Goal: Task Accomplishment & Management: Use online tool/utility

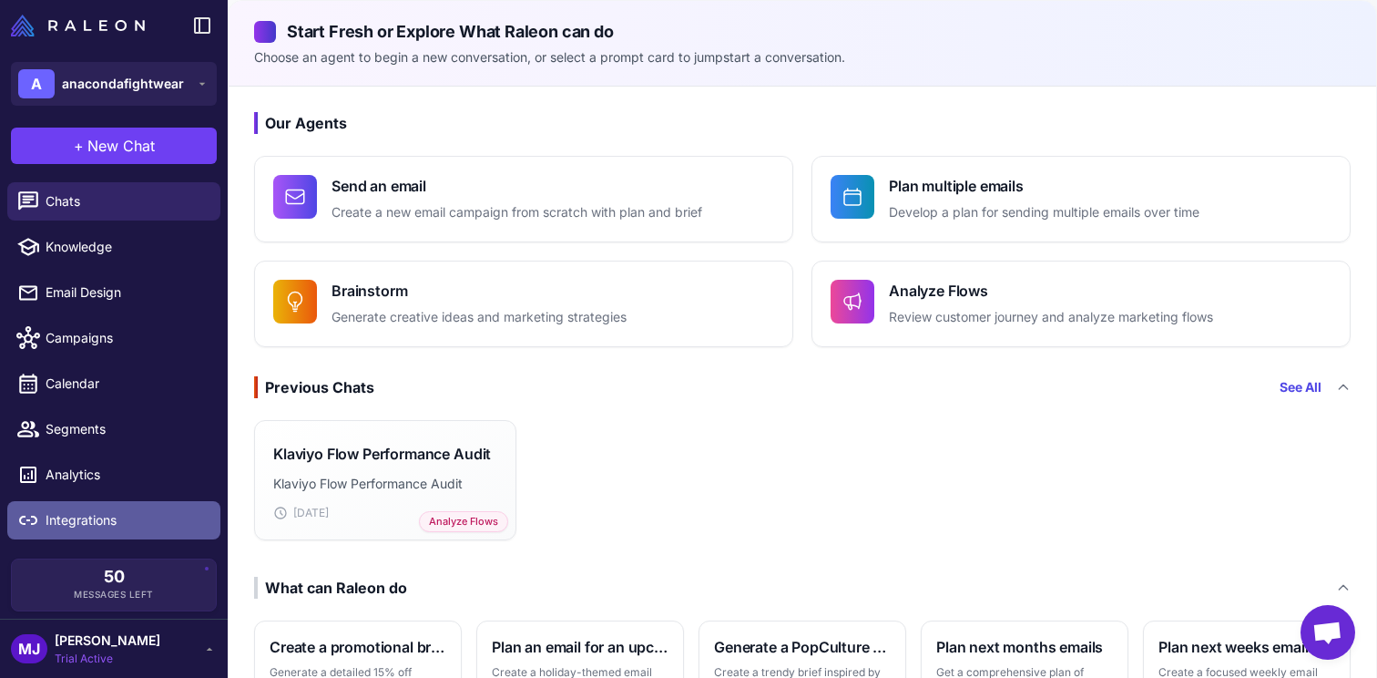
click at [118, 507] on link "Integrations" at bounding box center [113, 520] width 213 height 38
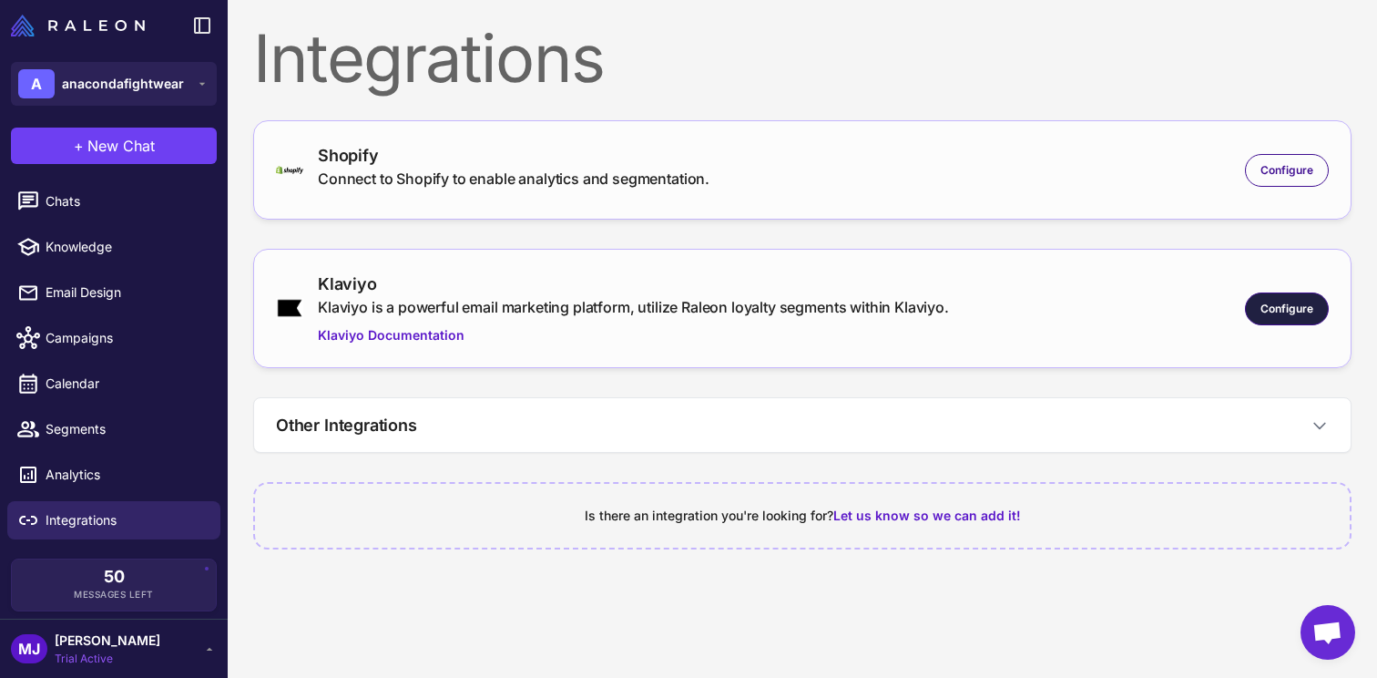
click at [1271, 315] on span "Configure" at bounding box center [1287, 309] width 53 height 16
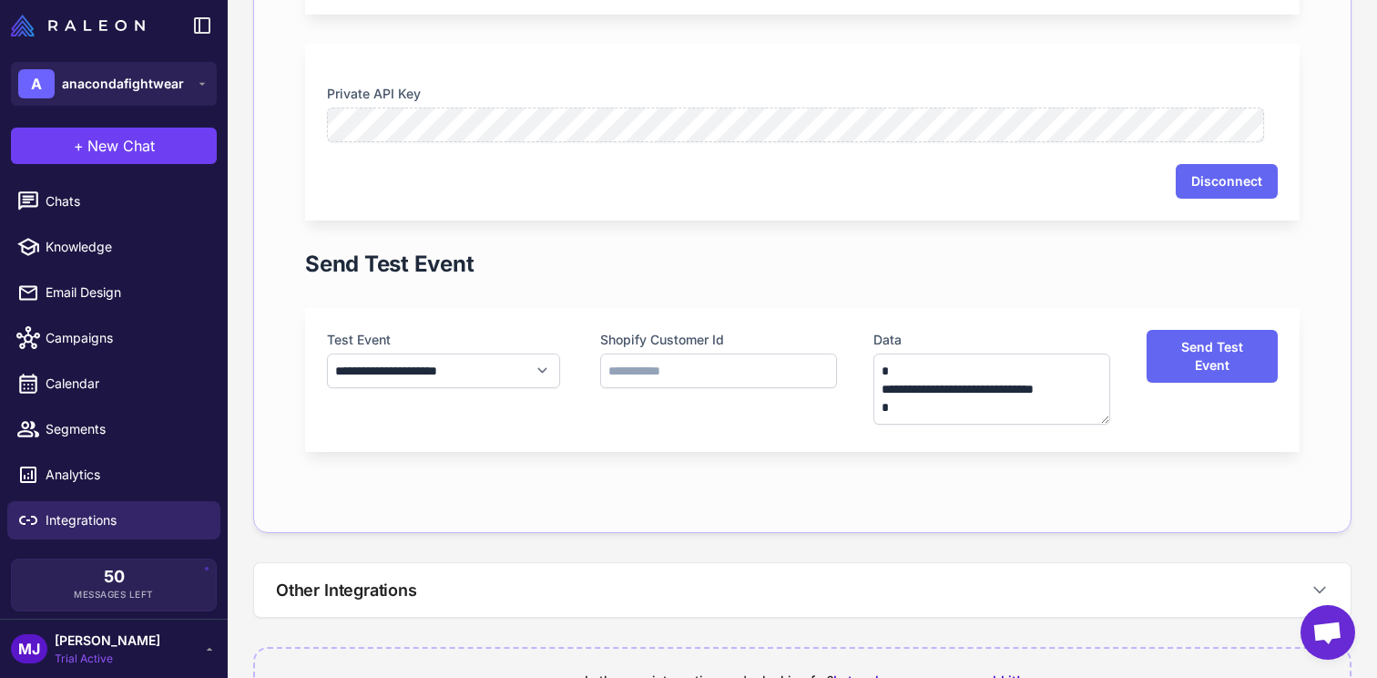
scroll to position [847, 0]
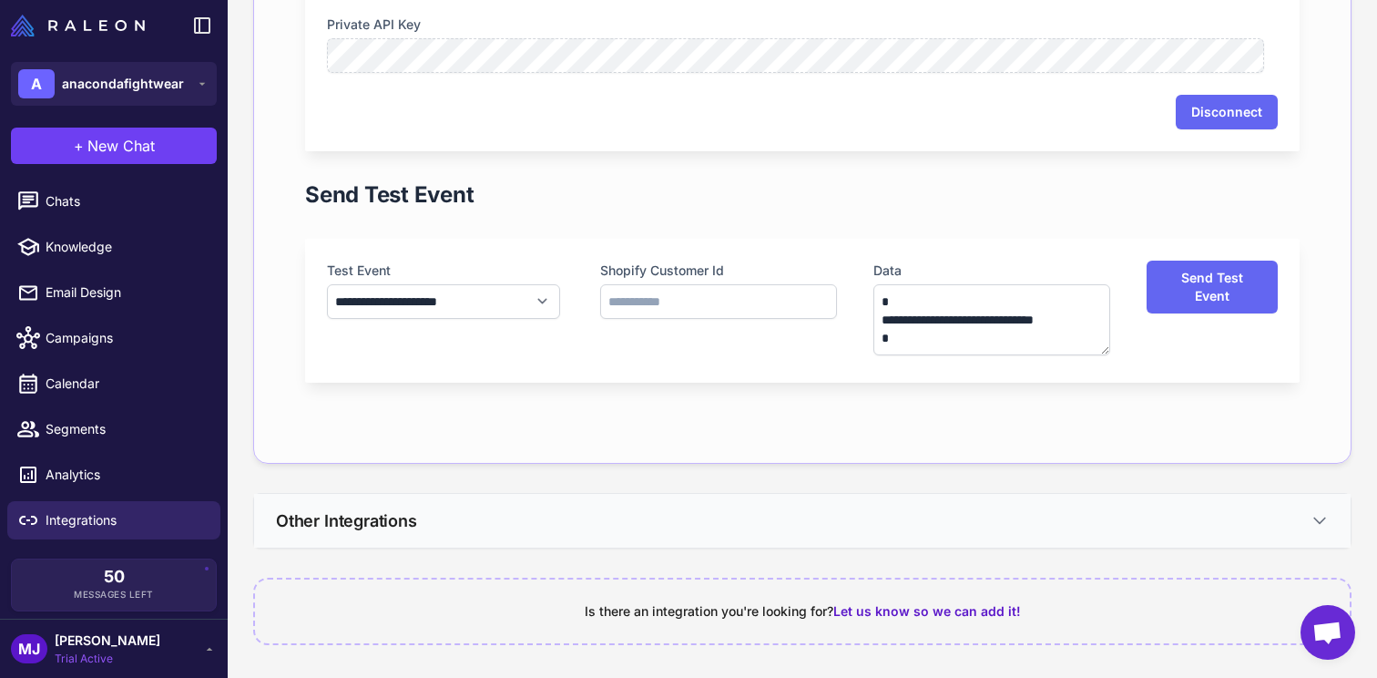
click at [956, 511] on button "Other Integrations" at bounding box center [802, 521] width 1097 height 54
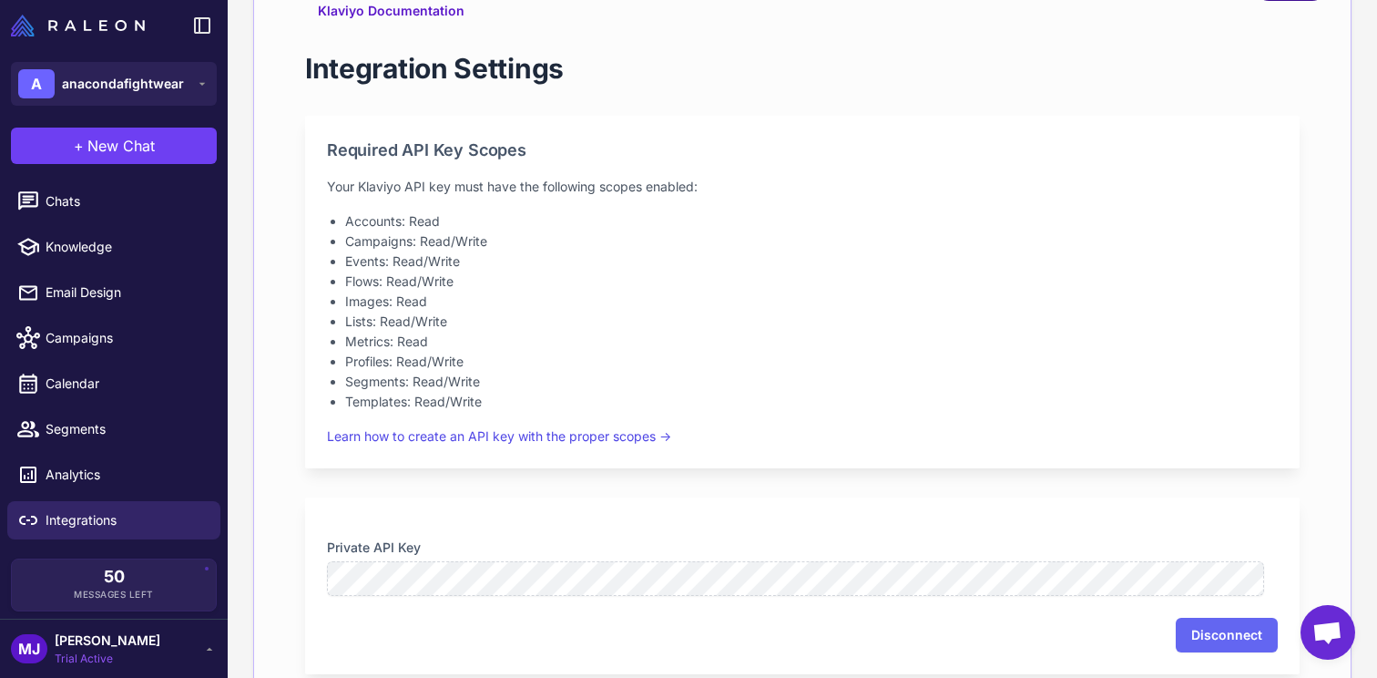
scroll to position [0, 0]
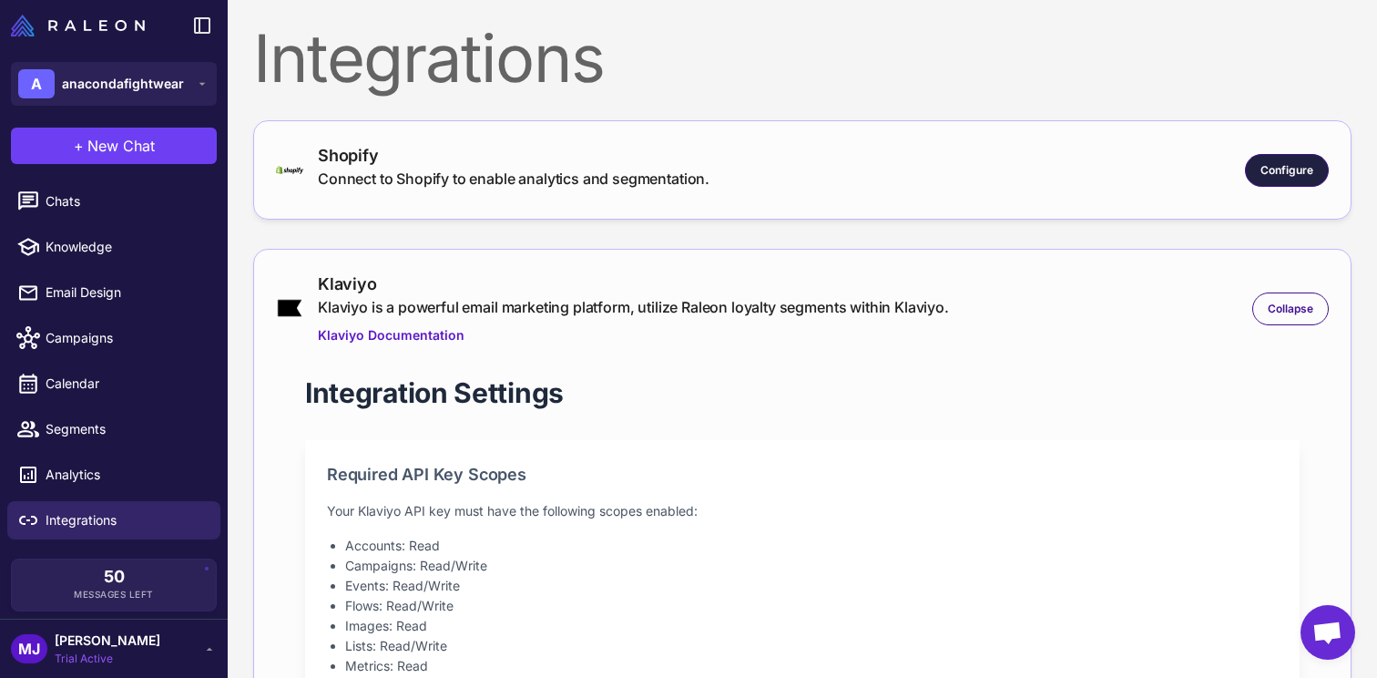
click at [1304, 166] on div "Configure" at bounding box center [1287, 170] width 84 height 33
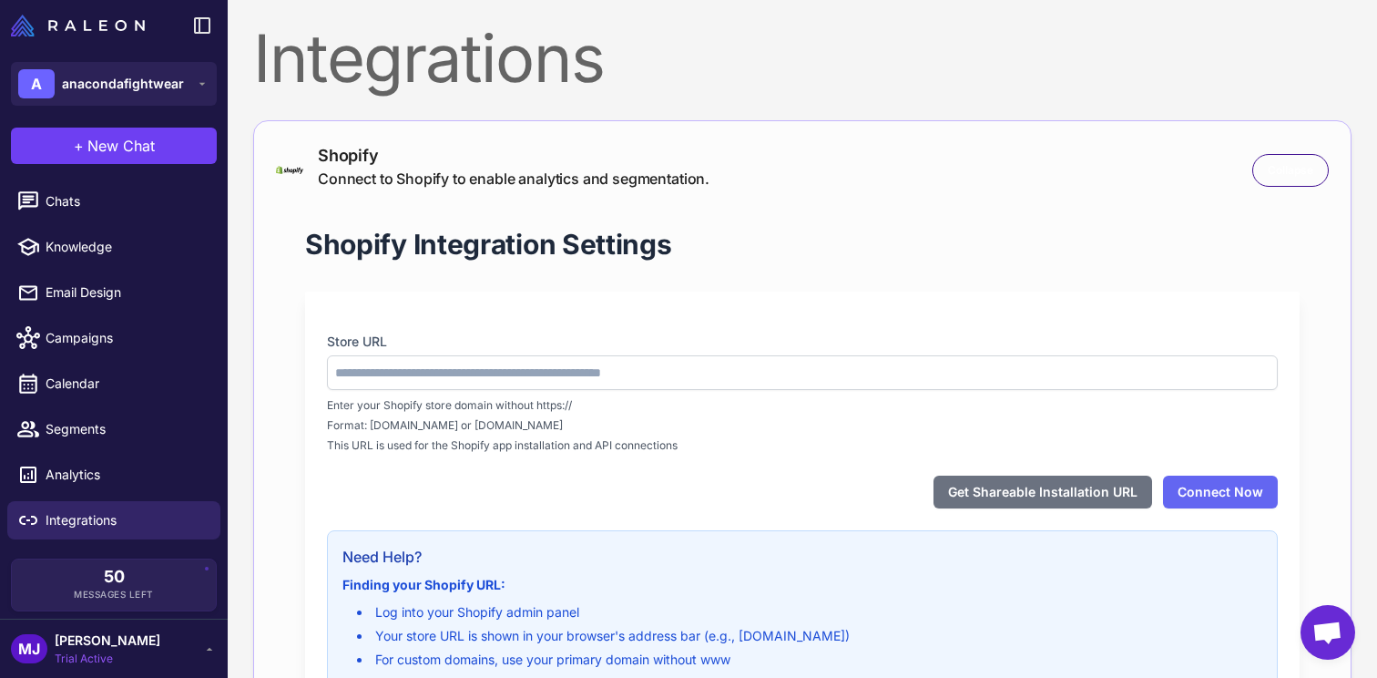
type input "**********"
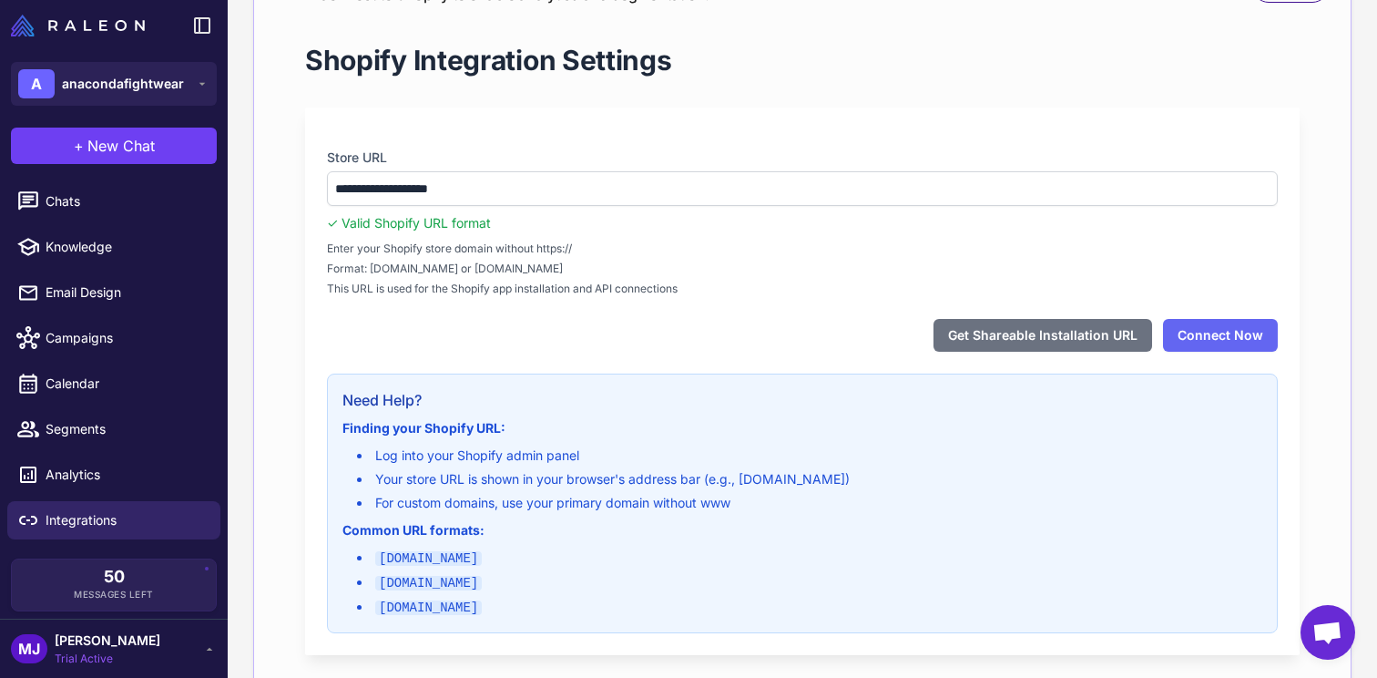
scroll to position [189, 0]
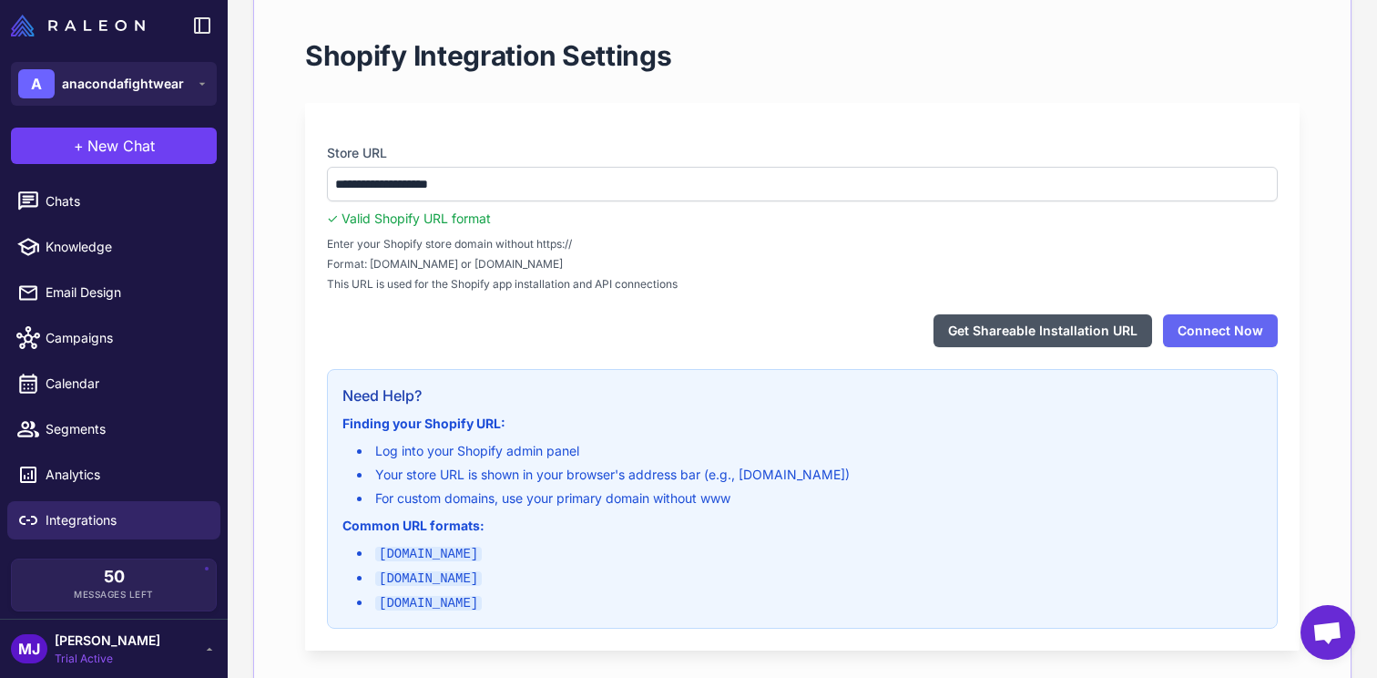
click at [1035, 336] on button "Get Shareable Installation URL" at bounding box center [1043, 330] width 219 height 33
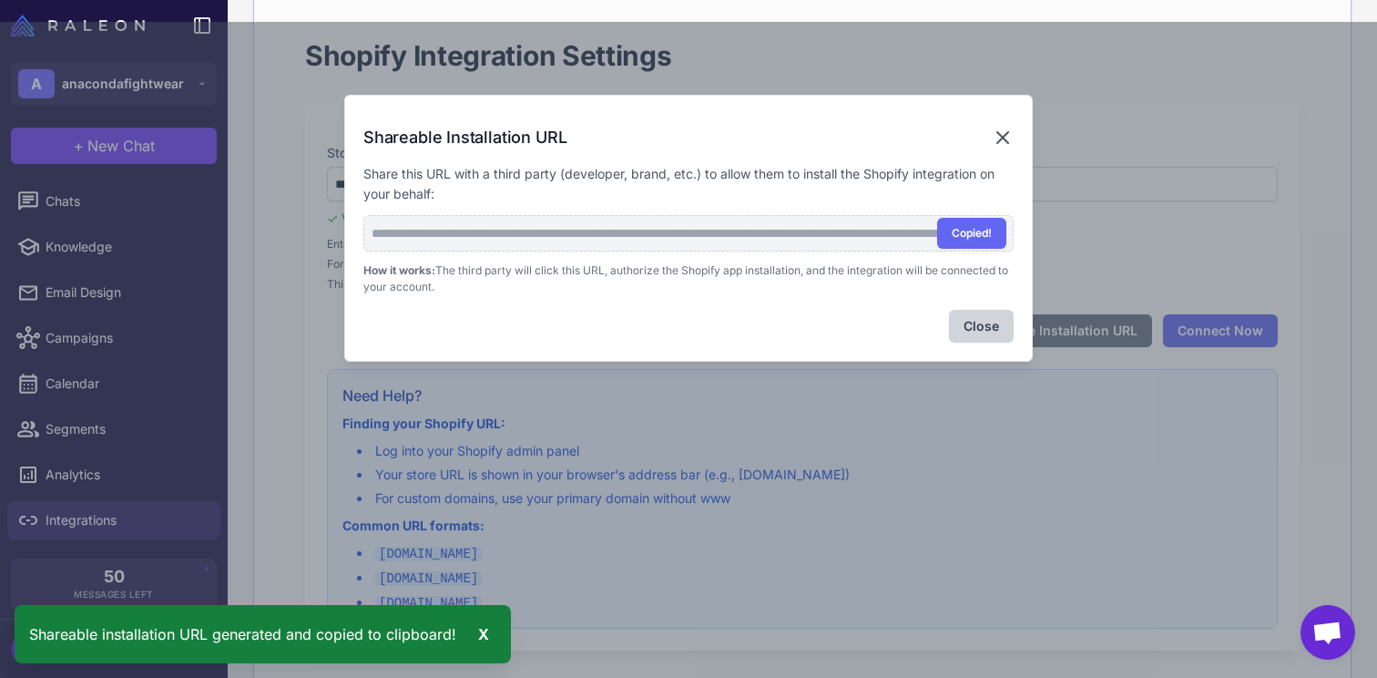
click at [1008, 132] on icon at bounding box center [1003, 137] width 11 height 11
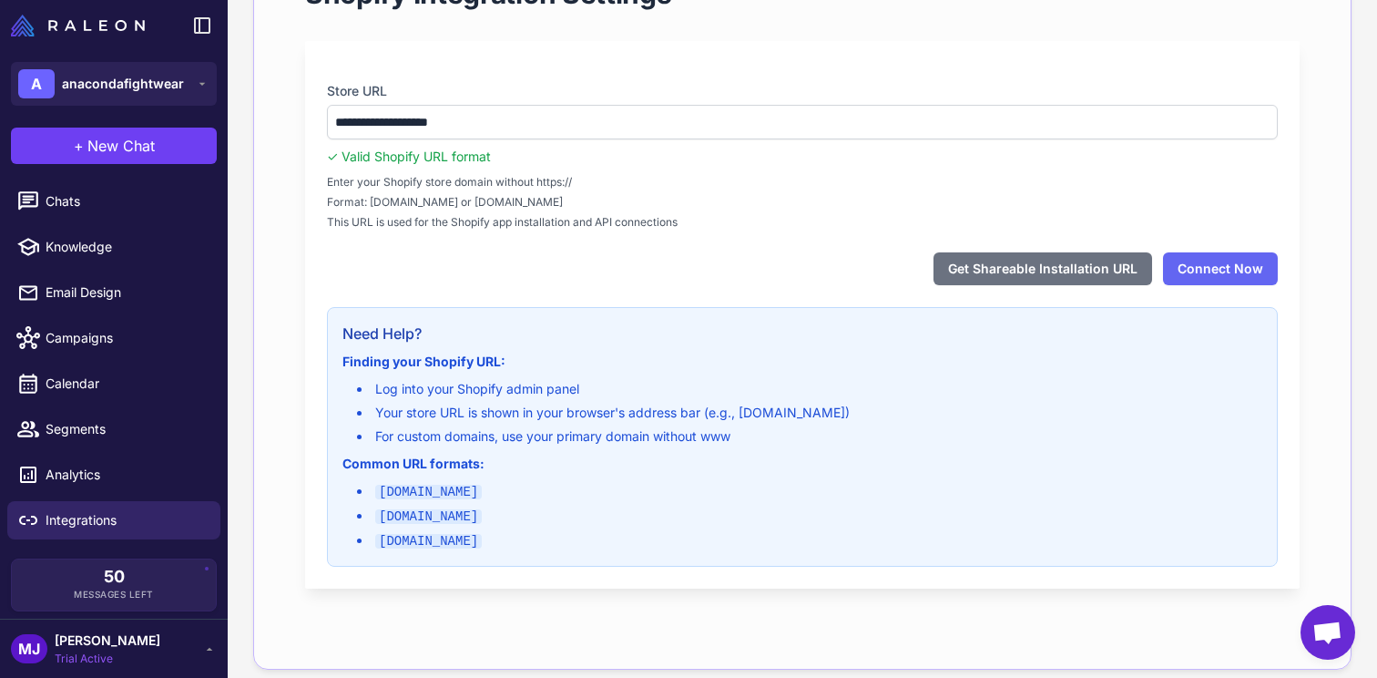
scroll to position [161, 0]
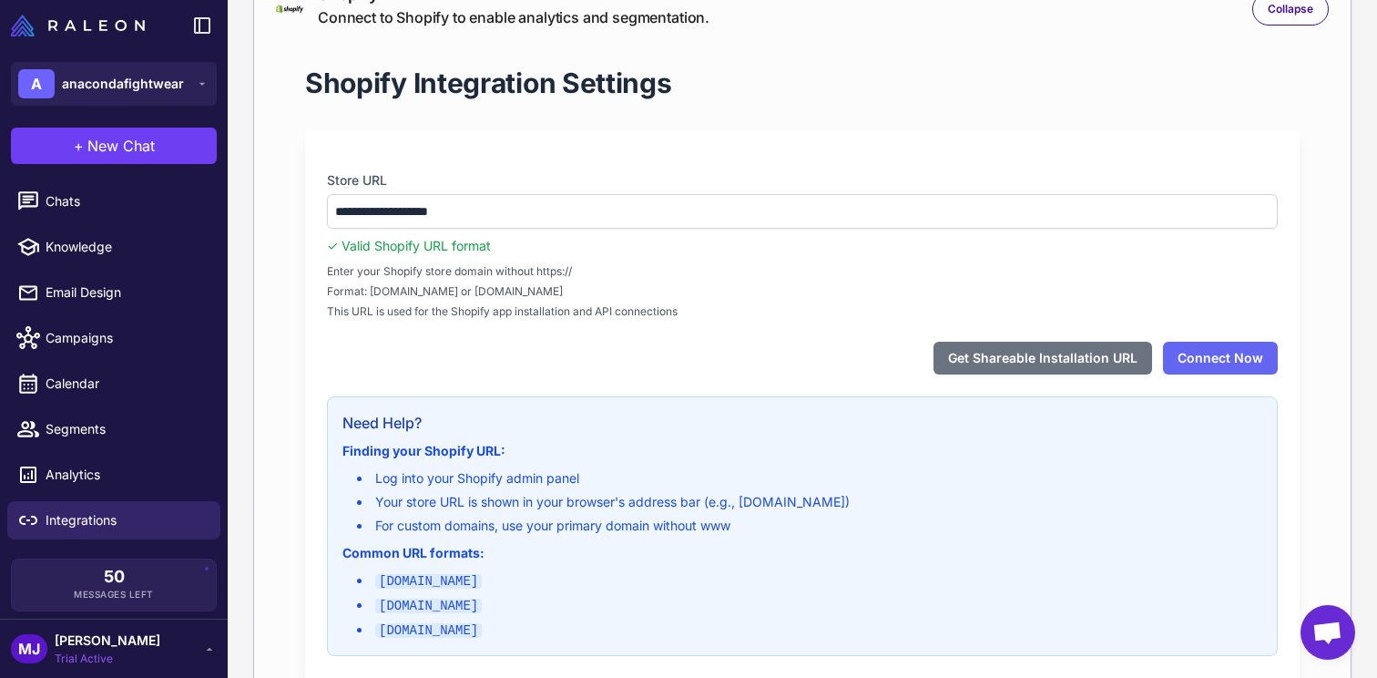
click at [1013, 375] on div "**********" at bounding box center [802, 403] width 995 height 547
click at [1027, 363] on button "Get Shareable Installation URL" at bounding box center [1043, 358] width 219 height 33
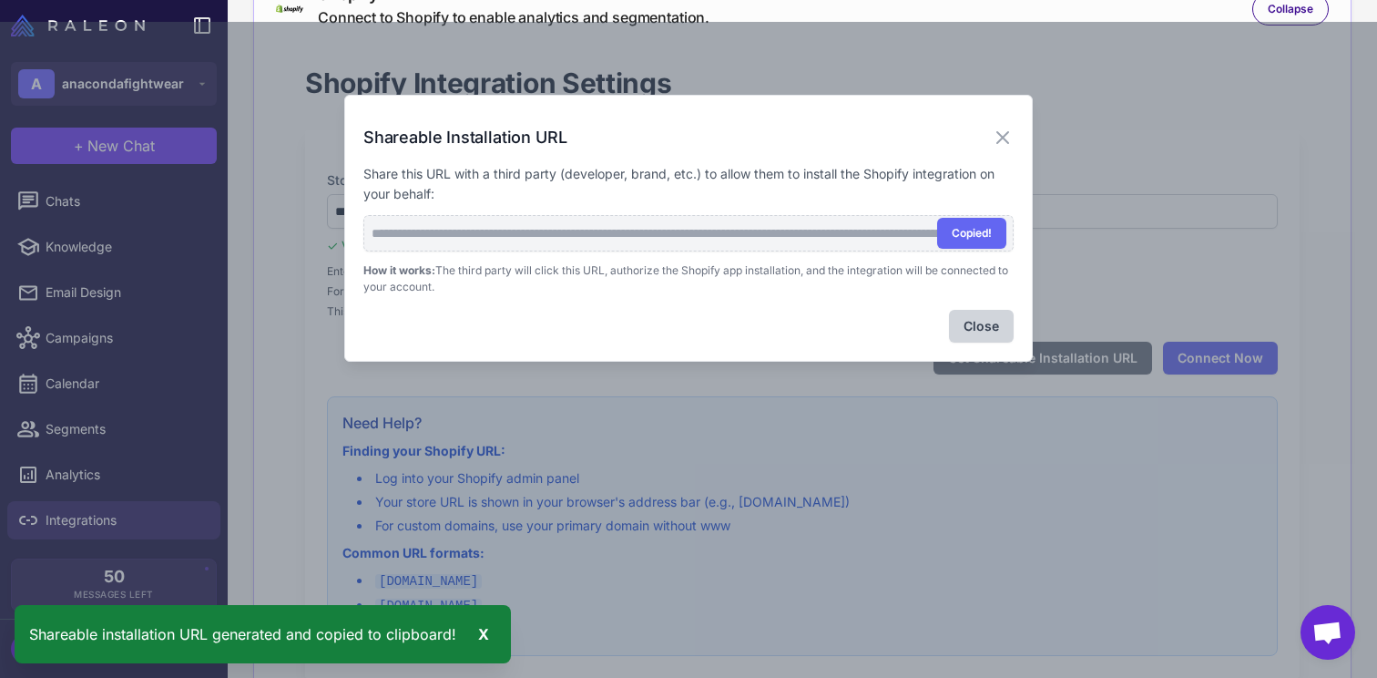
click at [643, 173] on p "Share this URL with a third party (developer, brand, etc.) to allow them to ins…" at bounding box center [688, 184] width 650 height 40
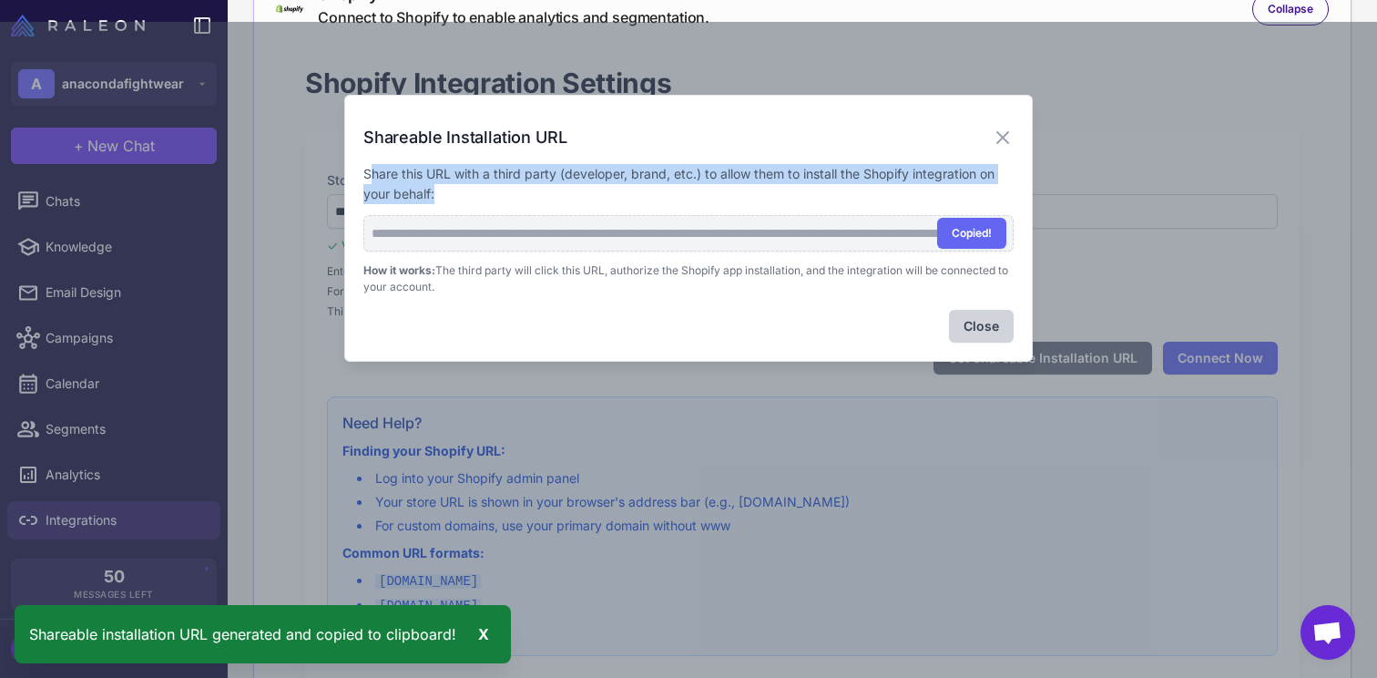
click at [643, 173] on p "Share this URL with a third party (developer, brand, etc.) to allow them to ins…" at bounding box center [688, 184] width 650 height 40
copy p "Share this URL with a third party (developer, brand, etc.) to allow them to ins…"
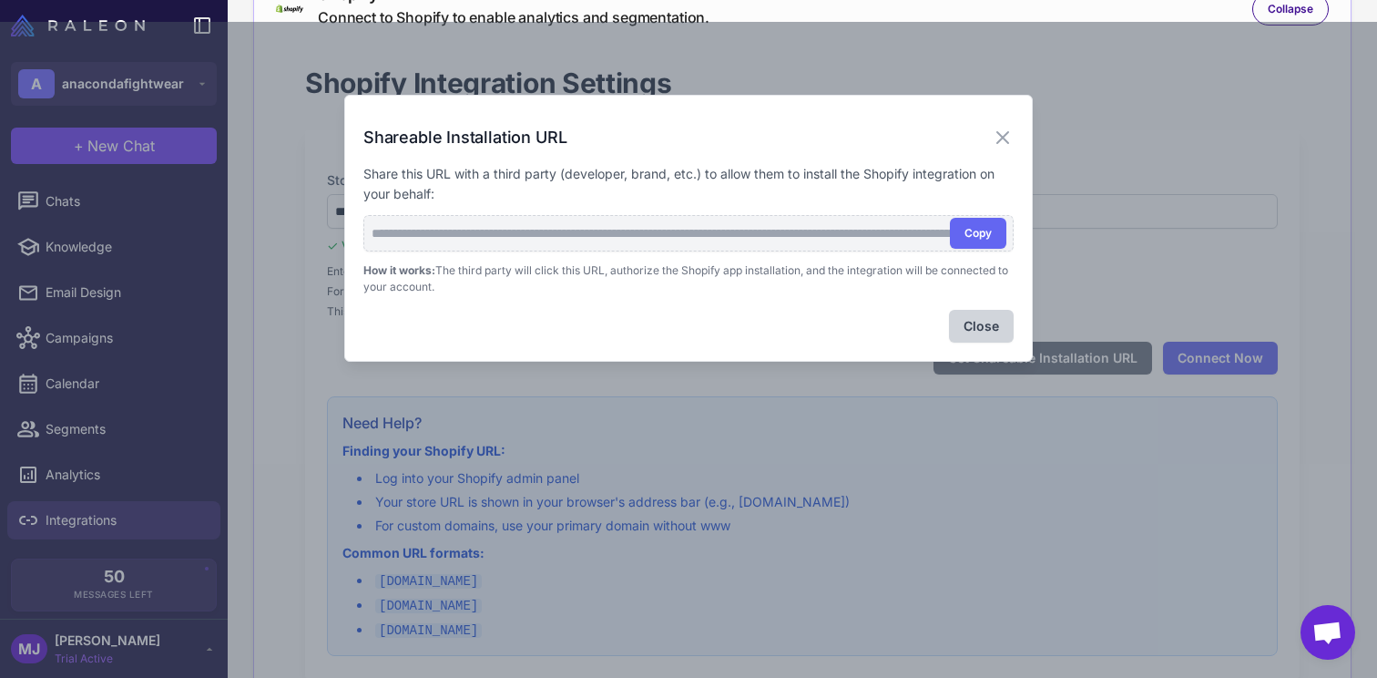
click at [617, 262] on p "How it works: The third party will click this URL, authorize the Shopify app in…" at bounding box center [688, 278] width 650 height 33
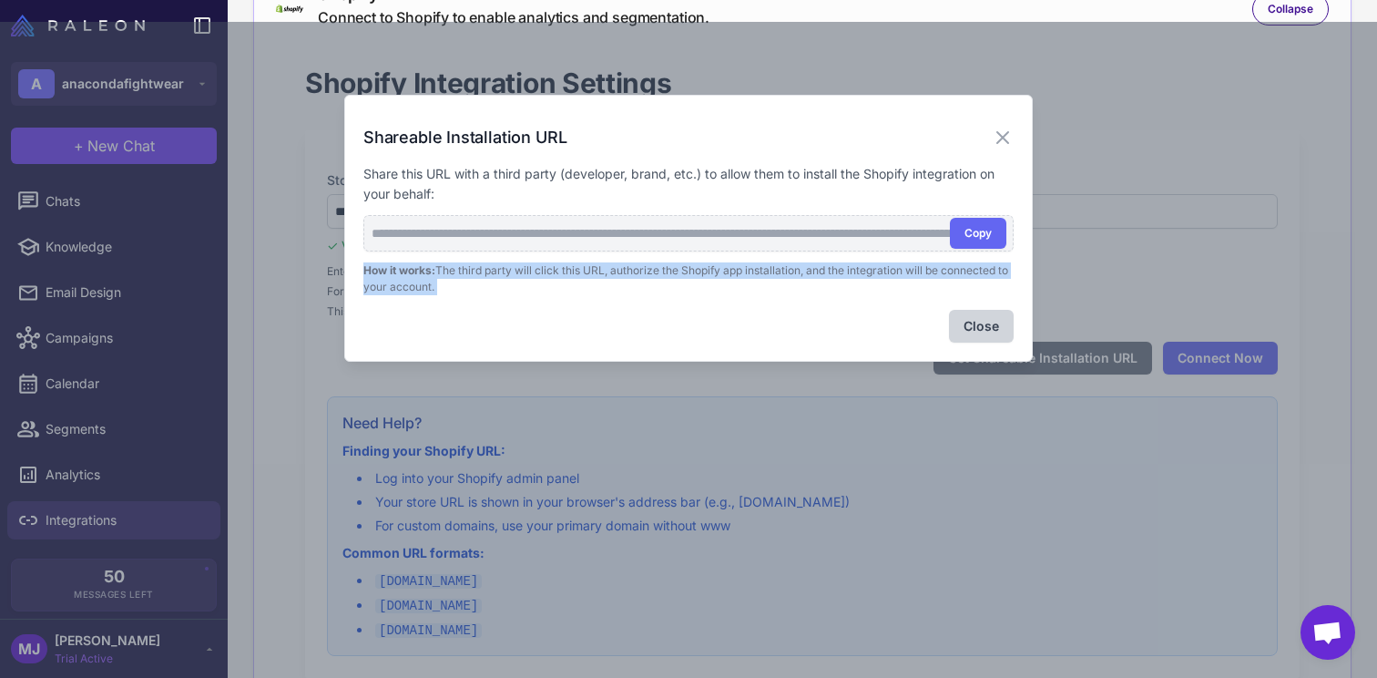
click at [617, 262] on p "How it works: The third party will click this URL, authorize the Shopify app in…" at bounding box center [688, 278] width 650 height 33
click at [632, 282] on p "How it works: The third party will click this URL, authorize the Shopify app in…" at bounding box center [688, 278] width 650 height 33
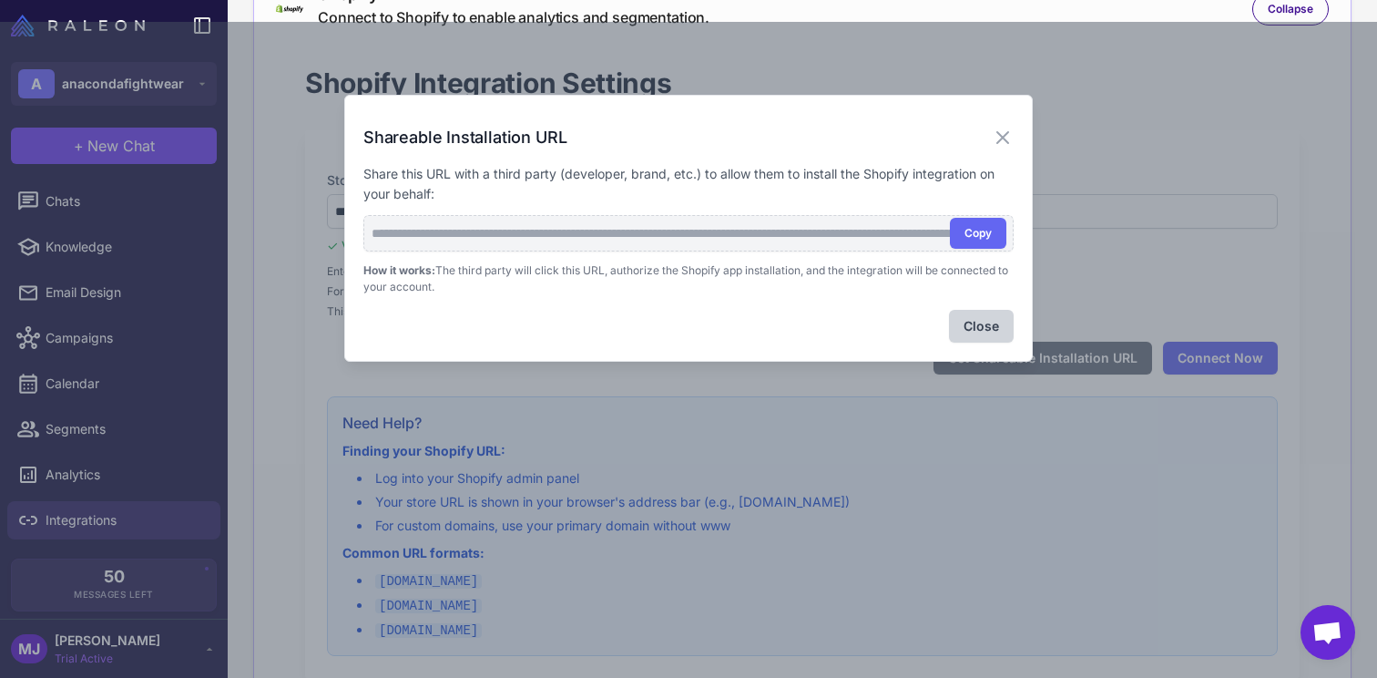
drag, startPoint x: 641, startPoint y: 292, endPoint x: 347, endPoint y: 171, distance: 317.9
click at [347, 171] on div "**********" at bounding box center [688, 228] width 689 height 267
copy div "Share this URL with a third party (developer, brand, etc.) to allow them to ins…"
click at [992, 123] on div "**********" at bounding box center [688, 228] width 689 height 267
click at [995, 133] on icon at bounding box center [1003, 138] width 22 height 22
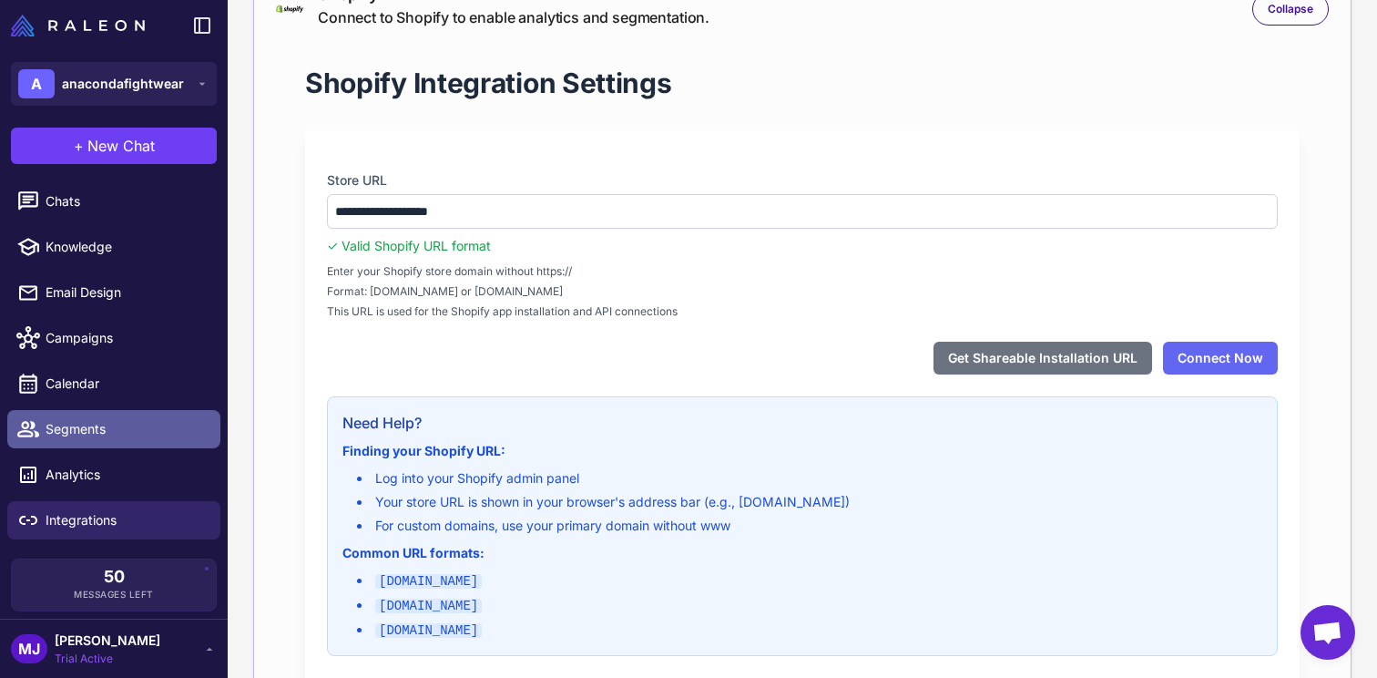
click at [96, 447] on link "Segments" at bounding box center [113, 429] width 213 height 38
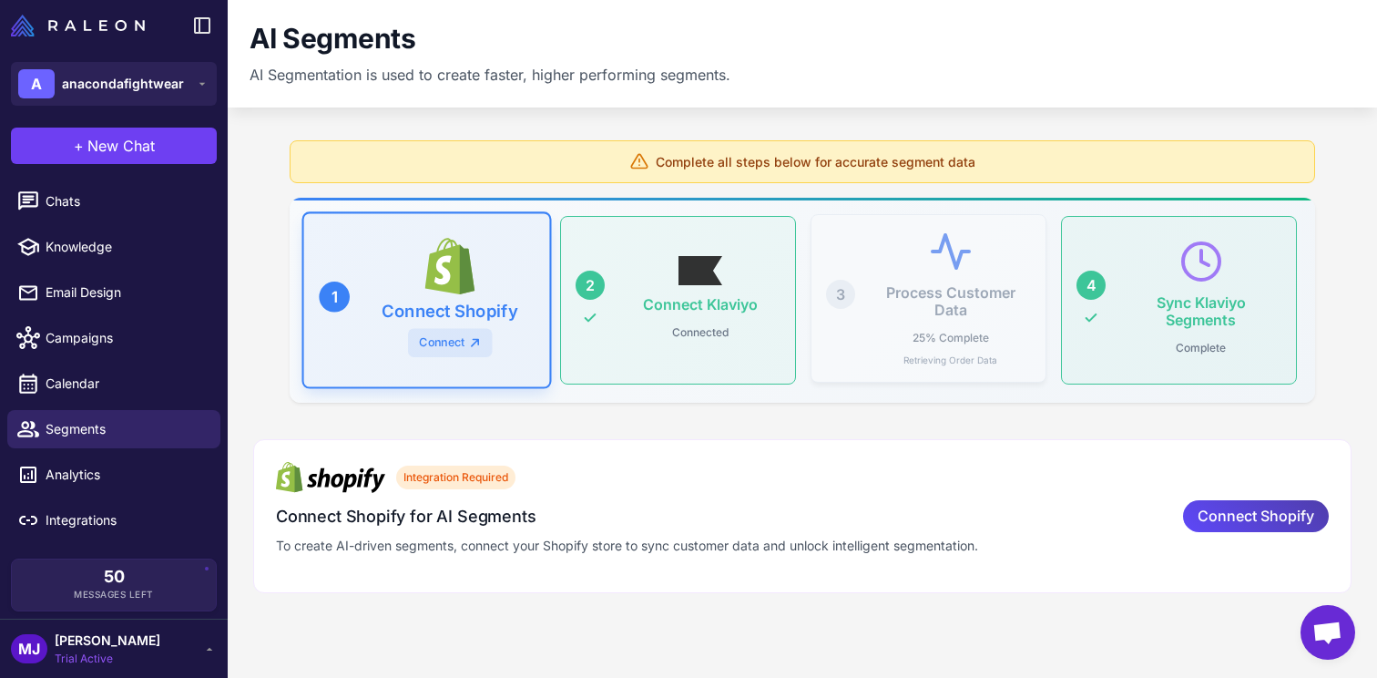
click at [951, 322] on div "Process Customer Data 25% Complete Retrieving Order Data" at bounding box center [950, 299] width 161 height 138
click at [1150, 501] on div "Integration Required Connect Shopify for AI Segments To create AI-driven segmen…" at bounding box center [718, 516] width 885 height 108
click at [1196, 508] on div "Connect Shopify" at bounding box center [1256, 516] width 146 height 32
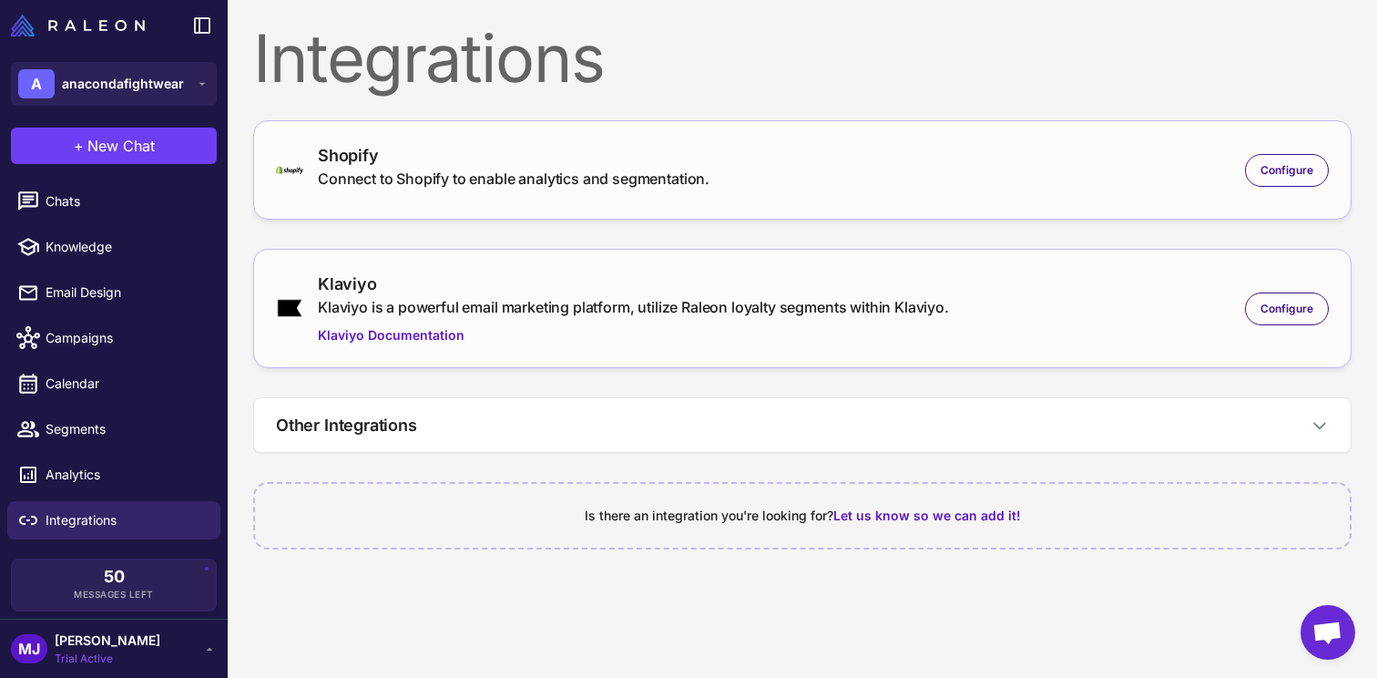
click at [99, 226] on li "Knowledge" at bounding box center [114, 247] width 228 height 46
click at [100, 222] on li "Chats" at bounding box center [114, 202] width 228 height 46
click at [100, 220] on li "Chats" at bounding box center [114, 202] width 228 height 46
click at [100, 213] on link "Chats" at bounding box center [113, 201] width 213 height 38
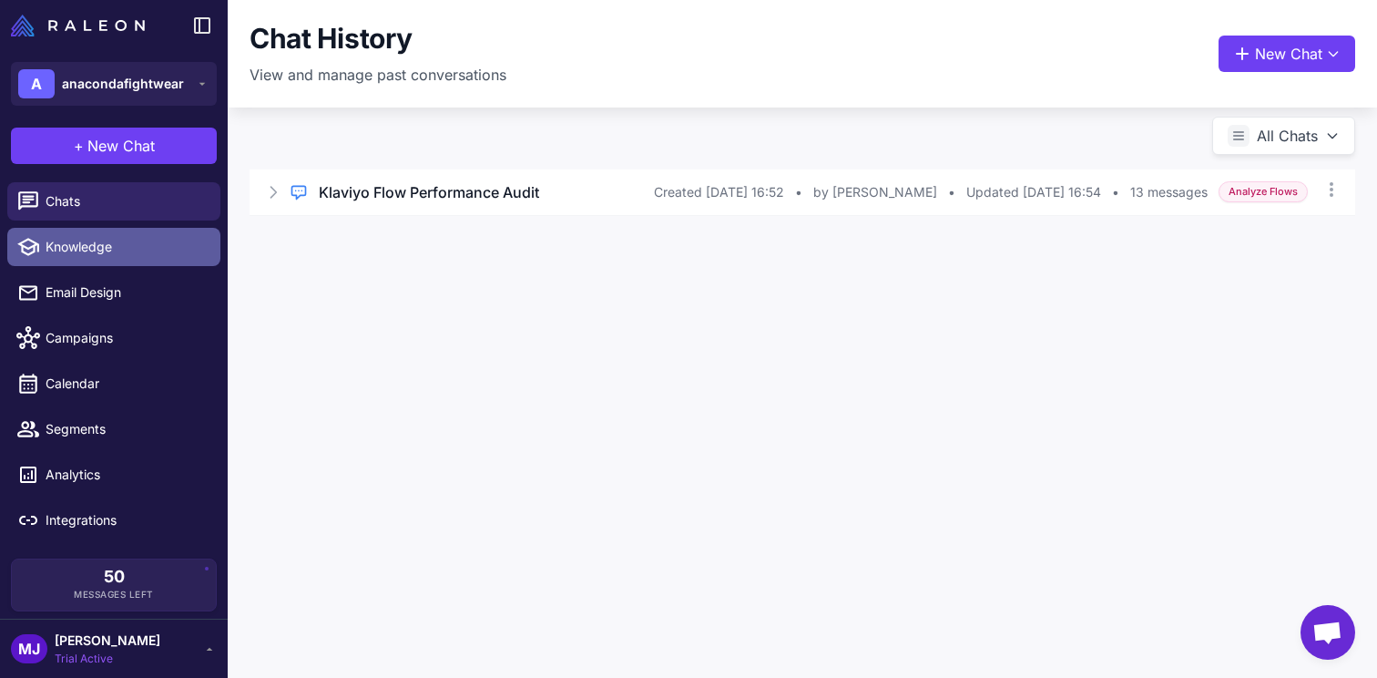
click at [100, 237] on span "Knowledge" at bounding box center [126, 247] width 160 height 20
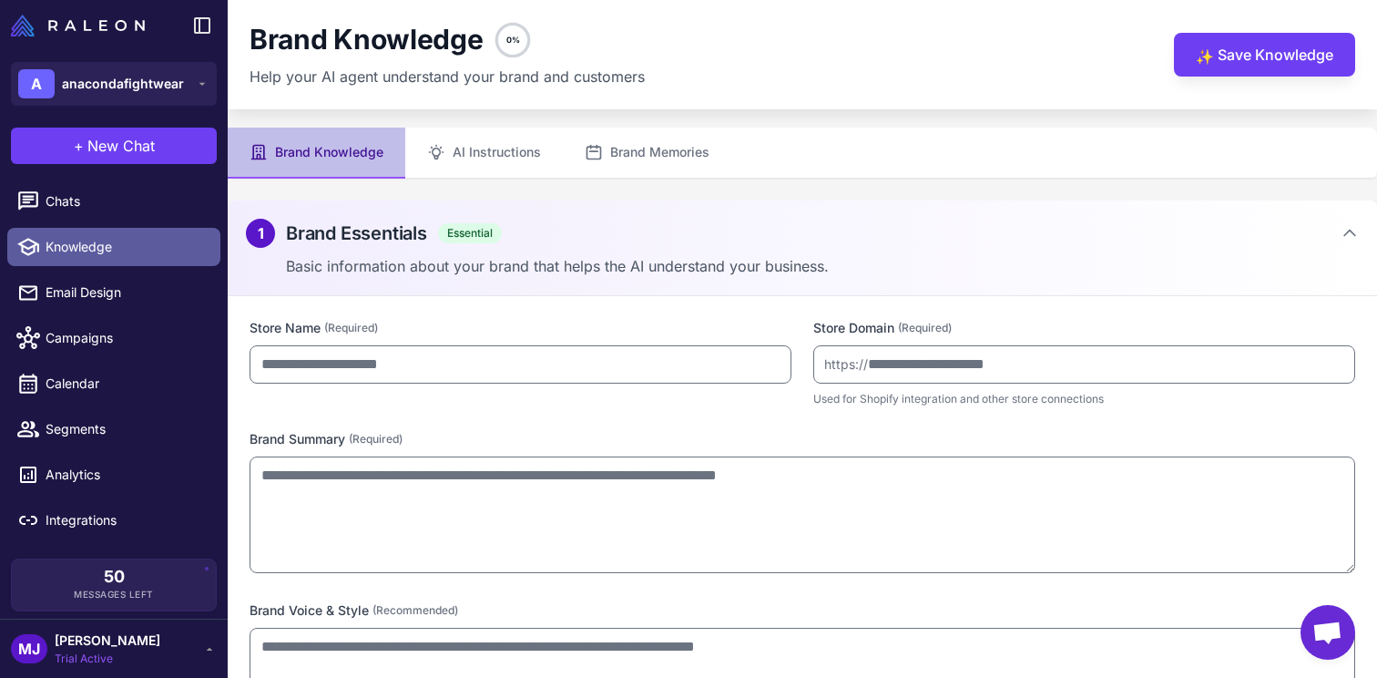
type input "**********"
type textarea "**********"
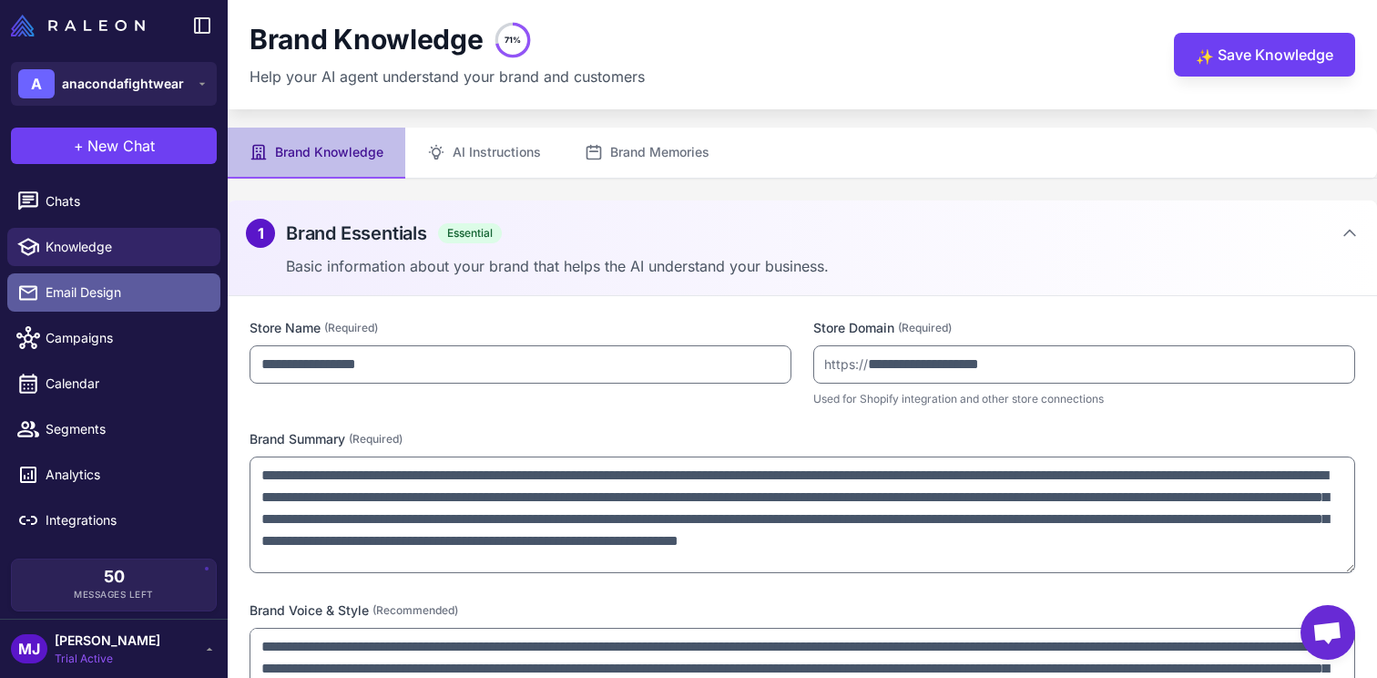
click at [103, 277] on link "Email Design" at bounding box center [113, 292] width 213 height 38
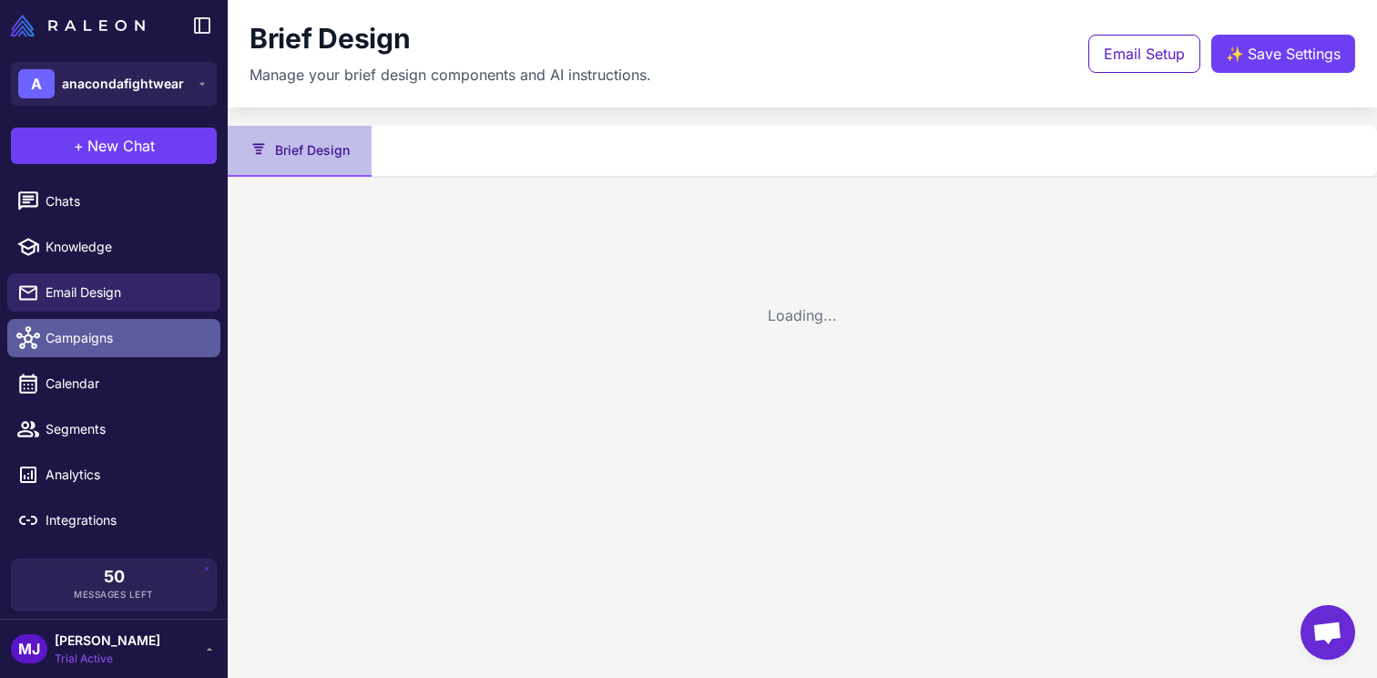
click at [107, 326] on link "Campaigns" at bounding box center [113, 338] width 213 height 38
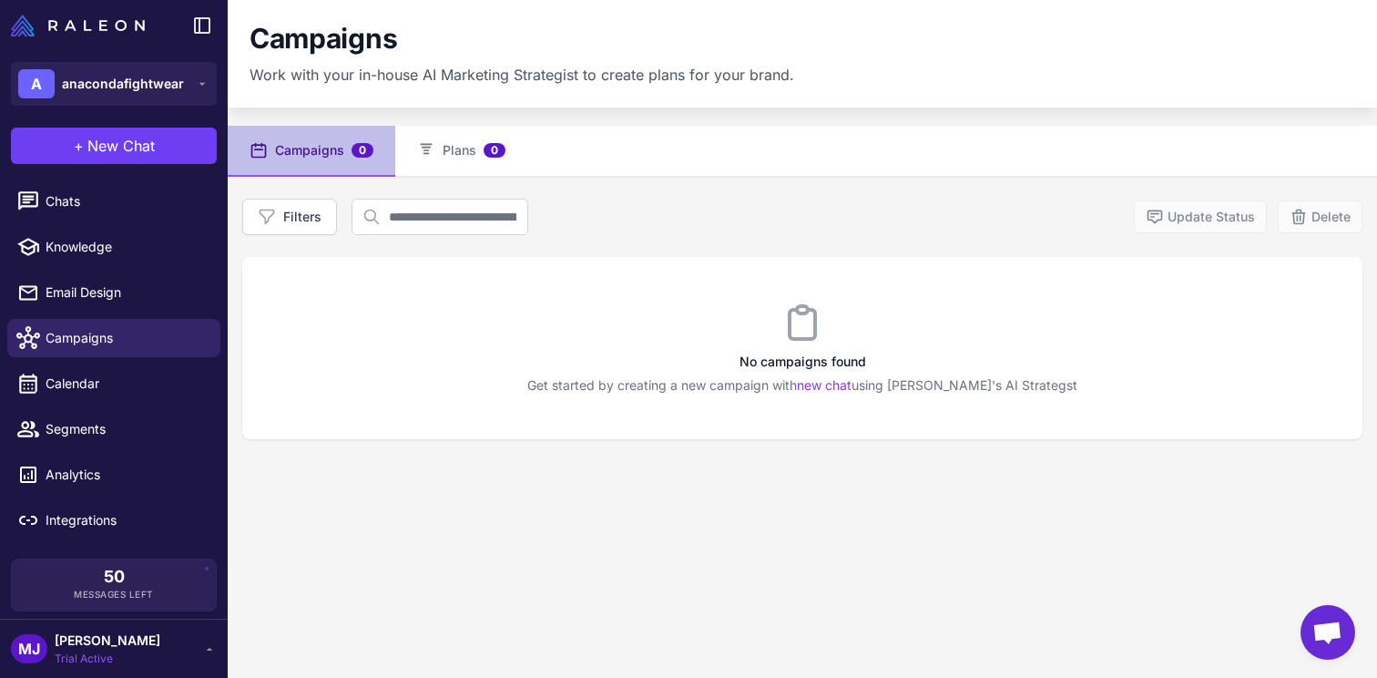
click at [125, 360] on li "Campaigns" at bounding box center [114, 338] width 228 height 46
click at [120, 393] on span "Calendar" at bounding box center [126, 383] width 160 height 20
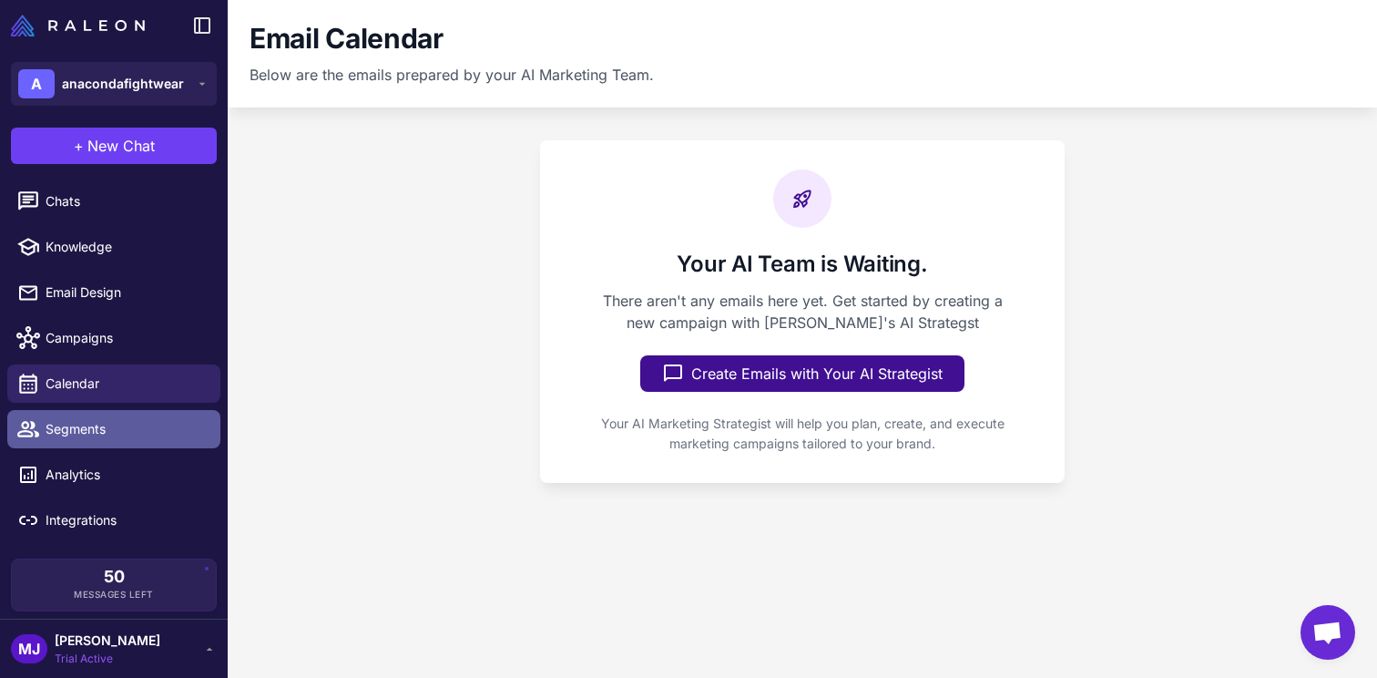
click at [73, 445] on link "Segments" at bounding box center [113, 429] width 213 height 38
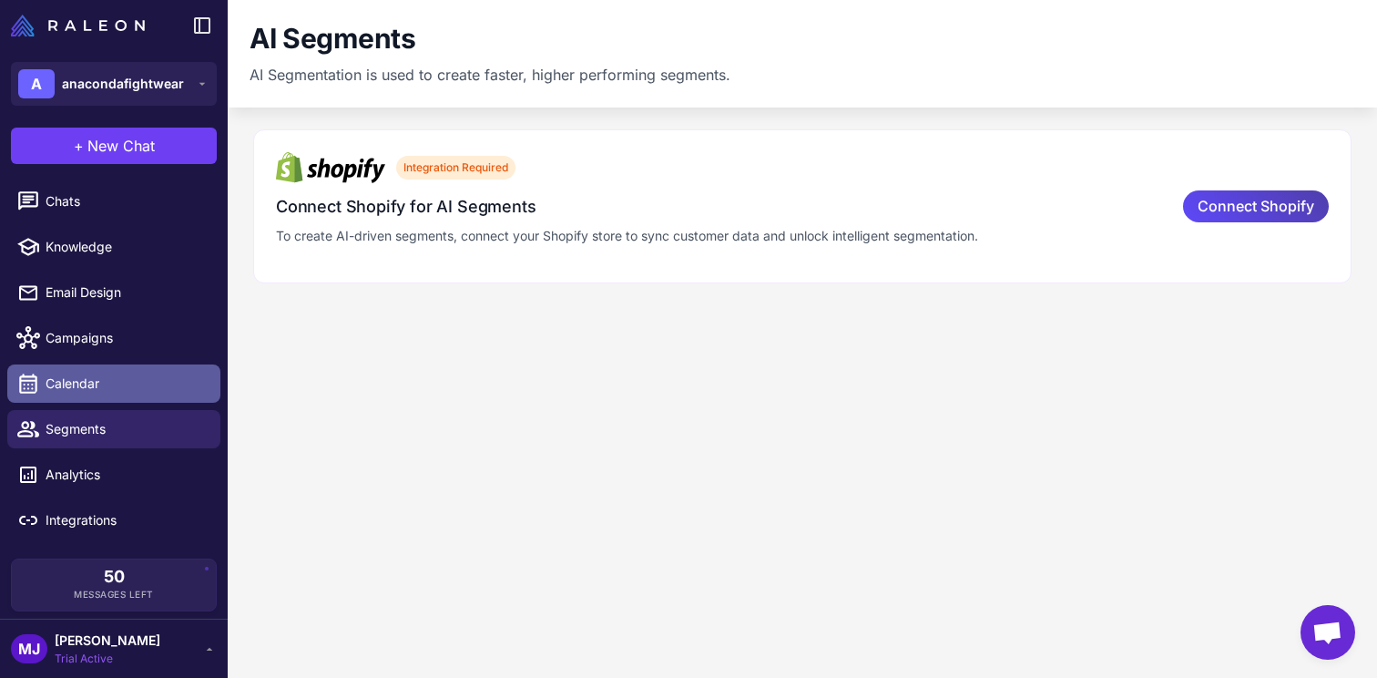
click at [138, 384] on span "Calendar" at bounding box center [126, 383] width 160 height 20
